Goal: Information Seeking & Learning: Learn about a topic

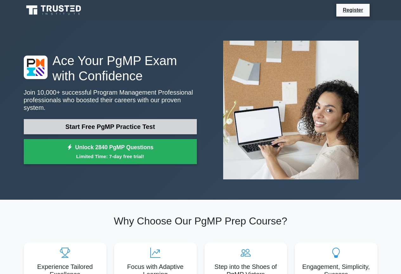
click at [144, 119] on link "Start Free PgMP Practice Test" at bounding box center [110, 126] width 173 height 15
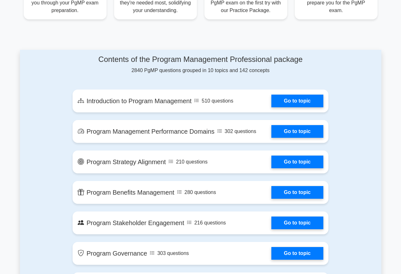
scroll to position [349, 0]
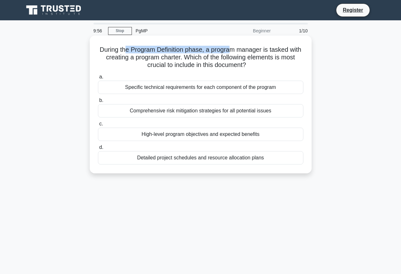
drag, startPoint x: 131, startPoint y: 47, endPoint x: 245, endPoint y: 49, distance: 113.2
click at [241, 49] on h5 "During the Program Definition phase, a program manager is tasked with creating …" at bounding box center [200, 57] width 207 height 23
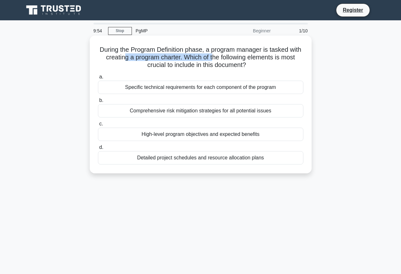
drag, startPoint x: 139, startPoint y: 59, endPoint x: 226, endPoint y: 64, distance: 88.0
click at [227, 62] on h5 "During the Program Definition phase, a program manager is tasked with creating …" at bounding box center [200, 57] width 207 height 23
click at [218, 137] on div "High-level program objectives and expected benefits" at bounding box center [201, 133] width 206 height 13
click at [98, 126] on input "c. High-level program objectives and expected benefits" at bounding box center [98, 124] width 0 height 4
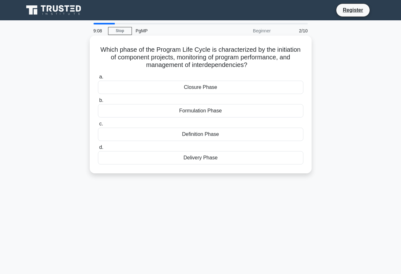
click at [225, 133] on div "Definition Phase" at bounding box center [201, 133] width 206 height 13
click at [98, 126] on input "c. Definition Phase" at bounding box center [98, 124] width 0 height 4
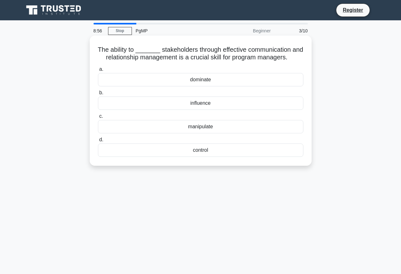
click at [205, 149] on div "control" at bounding box center [201, 149] width 206 height 13
click at [98, 142] on input "d. control" at bounding box center [98, 140] width 0 height 4
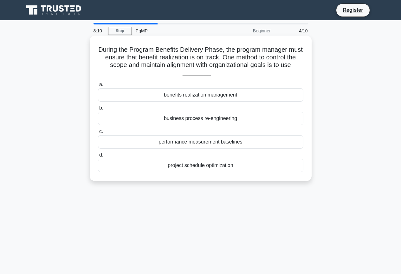
click at [196, 100] on div "benefits realization management" at bounding box center [201, 94] width 206 height 13
click at [98, 87] on input "a. benefits realization management" at bounding box center [98, 84] width 0 height 4
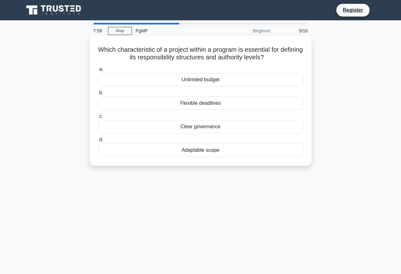
drag, startPoint x: 133, startPoint y: 53, endPoint x: 281, endPoint y: 58, distance: 147.9
click at [281, 58] on h5 "Which characteristic of a project within a program is essential for defining it…" at bounding box center [200, 54] width 207 height 16
click at [233, 128] on div "Clear governance" at bounding box center [201, 126] width 206 height 13
click at [98, 118] on input "c. Clear governance" at bounding box center [98, 116] width 0 height 4
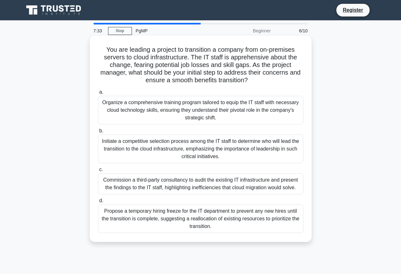
drag, startPoint x: 142, startPoint y: 54, endPoint x: 255, endPoint y: 81, distance: 116.5
click at [255, 81] on h5 "You are leading a project to transition a company from on-premises servers to c…" at bounding box center [200, 65] width 207 height 39
click at [240, 117] on div "Organize a comprehensive training program tailored to equip the IT staff with n…" at bounding box center [201, 110] width 206 height 29
click at [98, 94] on input "a. Organize a comprehensive training program tailored to equip the IT staff wit…" at bounding box center [98, 92] width 0 height 4
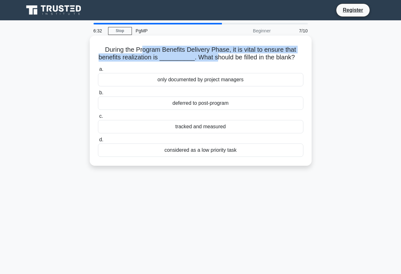
drag, startPoint x: 143, startPoint y: 48, endPoint x: 212, endPoint y: 55, distance: 69.5
click at [212, 55] on h5 "During the Program Benefits Delivery Phase, it is vital to ensure that benefits…" at bounding box center [200, 54] width 207 height 16
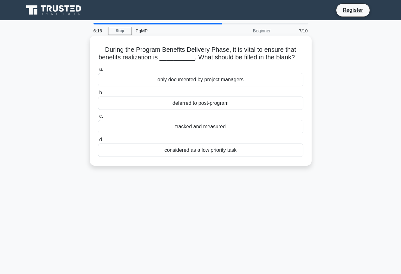
click at [229, 129] on div "tracked and measured" at bounding box center [201, 126] width 206 height 13
click at [98, 118] on input "c. tracked and measured" at bounding box center [98, 116] width 0 height 4
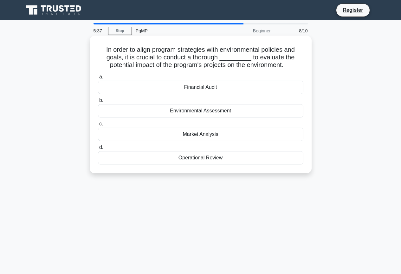
click at [154, 65] on h5 "In order to align program strategies with environmental policies and goals, it …" at bounding box center [200, 57] width 207 height 23
click at [212, 110] on div "Environmental Assessment" at bounding box center [201, 110] width 206 height 13
click at [98, 102] on input "b. Environmental Assessment" at bounding box center [98, 100] width 0 height 4
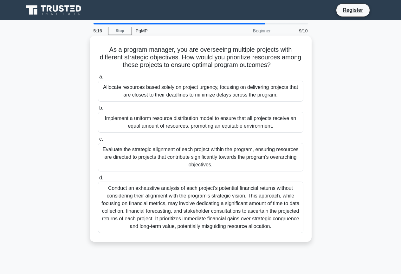
drag, startPoint x: 119, startPoint y: 59, endPoint x: 301, endPoint y: 70, distance: 182.7
click at [301, 70] on div "As a program manager, you are overseeing multiple projects with different strat…" at bounding box center [200, 138] width 217 height 201
click at [234, 159] on div "Evaluate the strategic alignment of each project within the program, ensuring r…" at bounding box center [201, 157] width 206 height 29
click at [98, 141] on input "c. Evaluate the strategic alignment of each project within the program, ensurin…" at bounding box center [98, 139] width 0 height 4
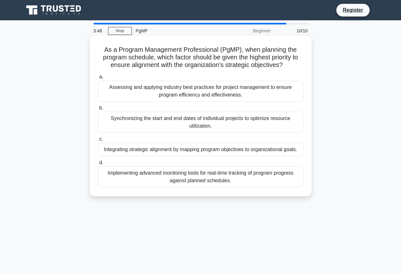
click at [237, 149] on div "Integrating strategic alignment by mapping program objectives to organizational…" at bounding box center [201, 149] width 206 height 13
click at [98, 141] on input "c. Integrating strategic alignment by mapping program objectives to organizatio…" at bounding box center [98, 139] width 0 height 4
